Goal: Find specific page/section: Find specific page/section

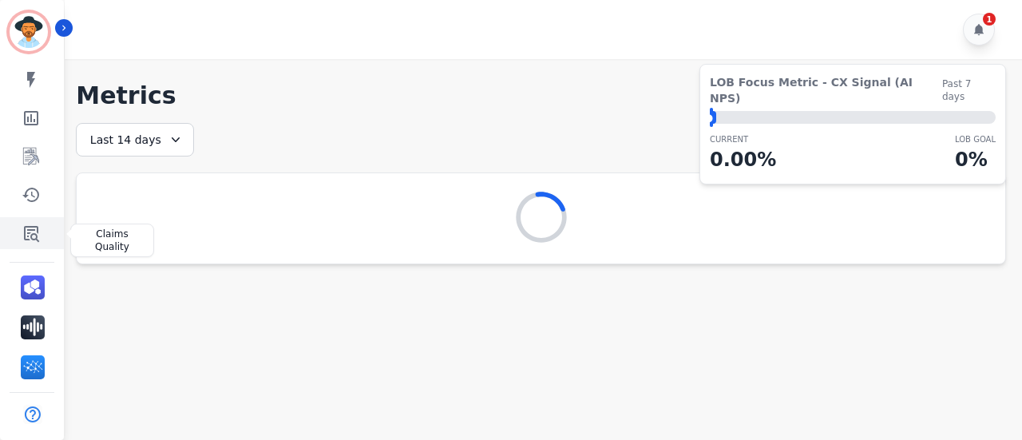
click at [34, 220] on link "Sidebar" at bounding box center [32, 233] width 61 height 32
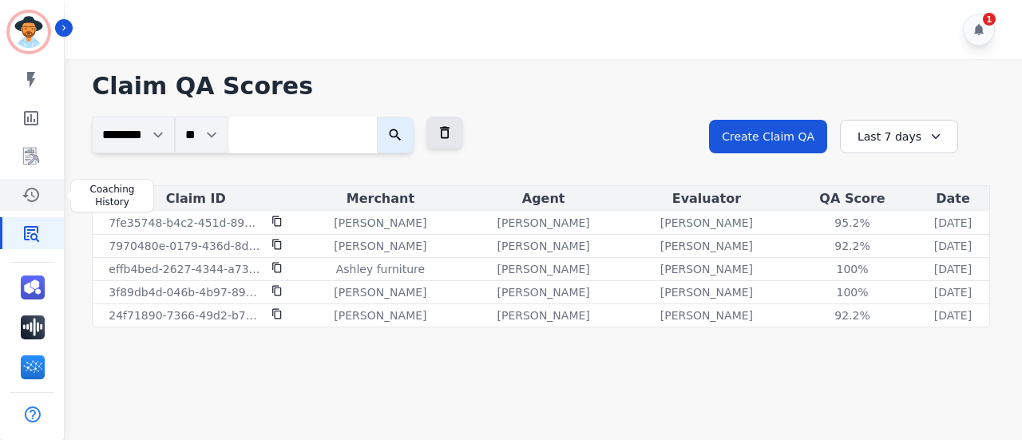
click at [48, 200] on link "Sidebar" at bounding box center [32, 195] width 61 height 32
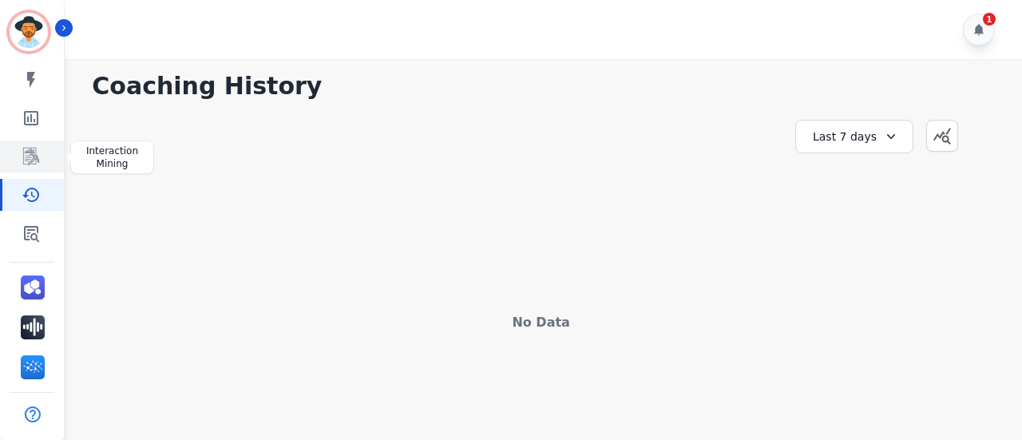
click at [46, 141] on link "Sidebar" at bounding box center [32, 157] width 61 height 32
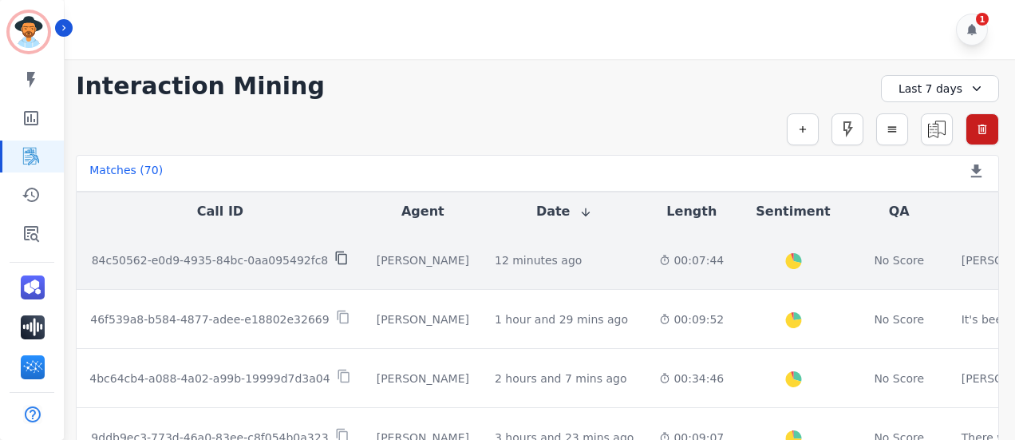
click at [336, 255] on icon at bounding box center [341, 258] width 11 height 14
